Goal: Contribute content: Add original content to the website for others to see

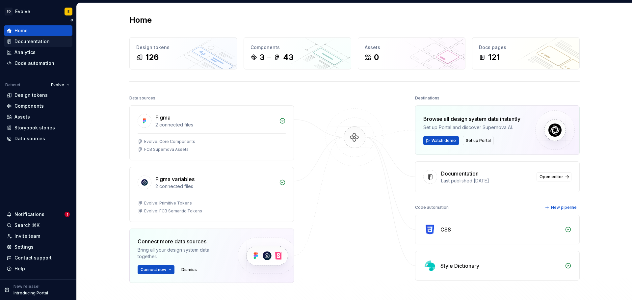
click at [33, 43] on div "Documentation" at bounding box center [31, 41] width 35 height 7
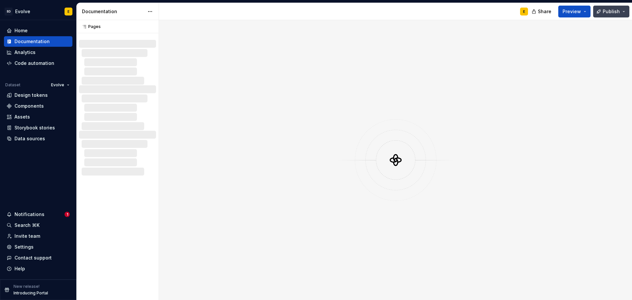
click at [616, 9] on span "Publish" at bounding box center [610, 11] width 17 height 7
click at [619, 9] on span "Publish" at bounding box center [610, 11] width 17 height 7
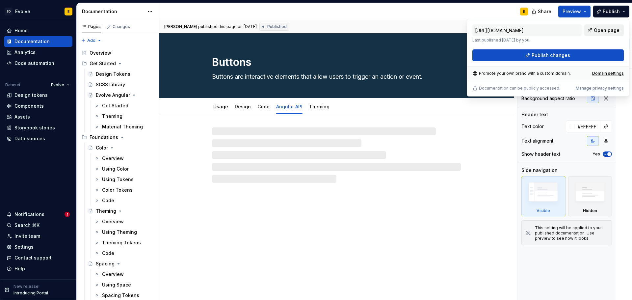
click at [604, 29] on span "Open page" at bounding box center [606, 30] width 26 height 7
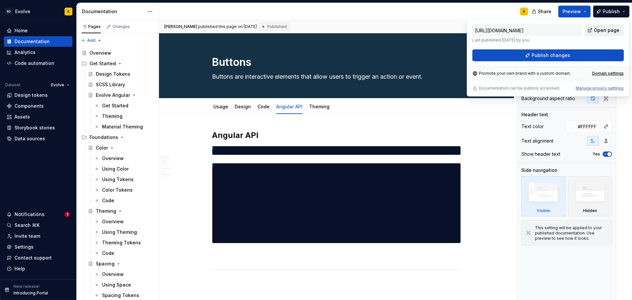
type textarea "*"
